Goal: Information Seeking & Learning: Learn about a topic

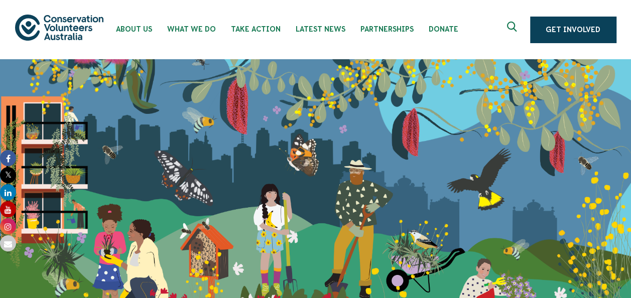
click at [516, 27] on use "Expand search box" at bounding box center [512, 27] width 10 height 10
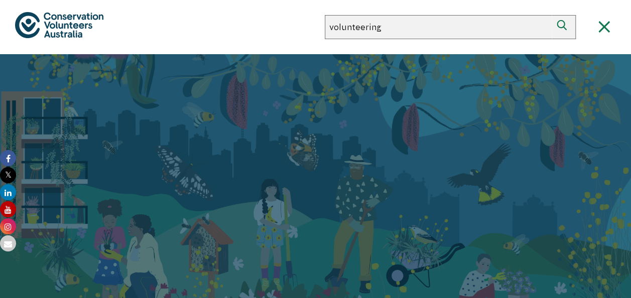
type input "volunteering"
click at [551, 15] on button "Search" at bounding box center [563, 27] width 24 height 24
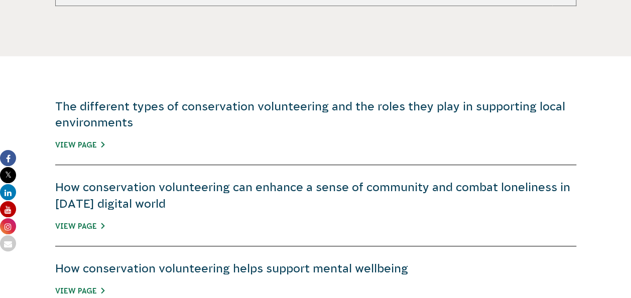
scroll to position [301, 0]
click at [347, 106] on link "The different types of conservation volunteering and the roles they play in sup…" at bounding box center [310, 113] width 510 height 29
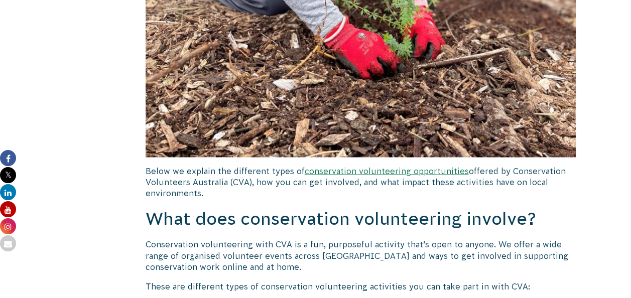
scroll to position [903, 0]
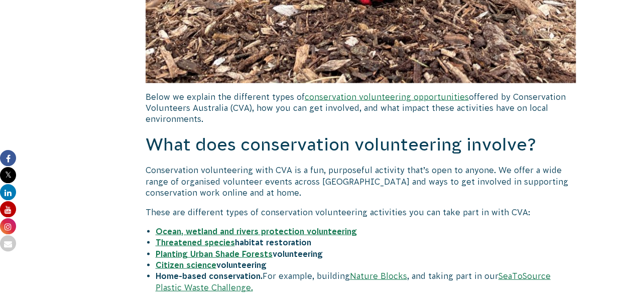
click at [390, 98] on link "conservation volunteering opportunities" at bounding box center [387, 96] width 164 height 9
